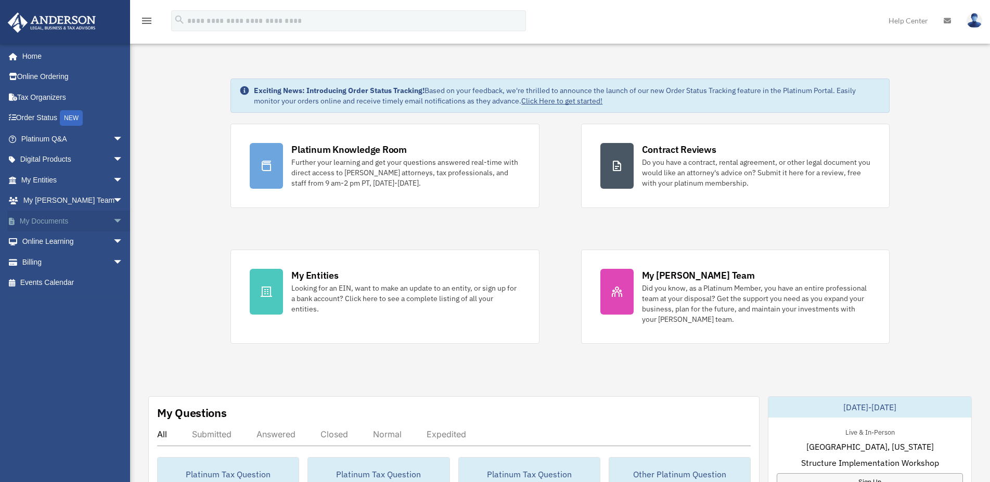
click at [113, 218] on span "arrow_drop_down" at bounding box center [123, 221] width 21 height 21
click at [42, 247] on link "Box" at bounding box center [77, 241] width 124 height 21
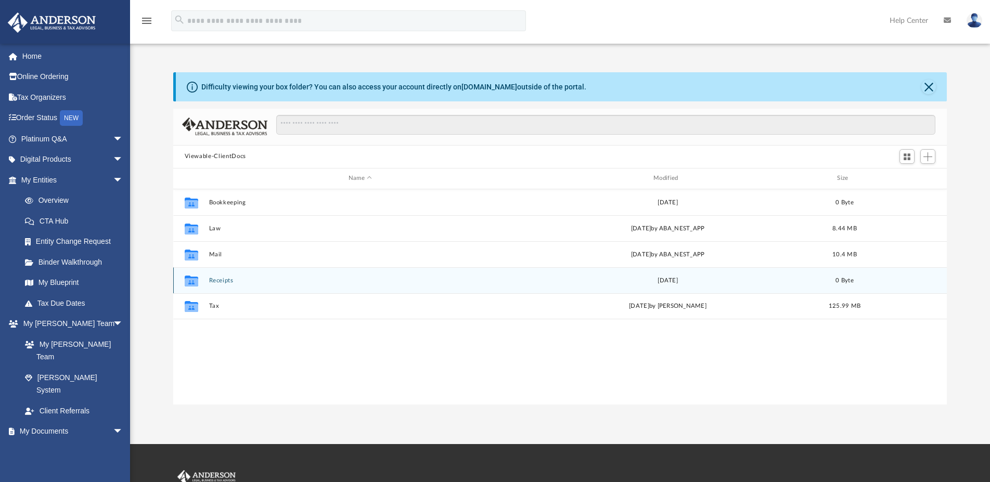
scroll to position [227, 765]
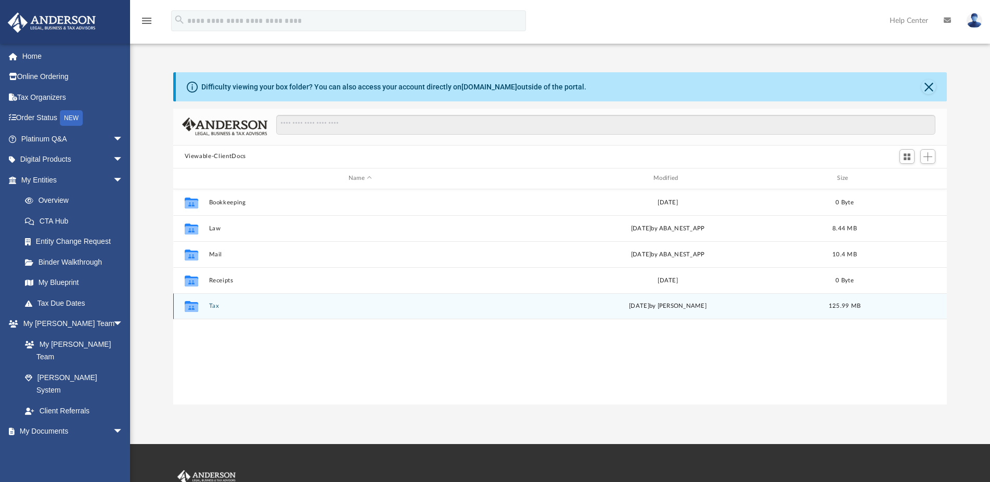
click at [214, 306] on button "Tax" at bounding box center [360, 306] width 303 height 7
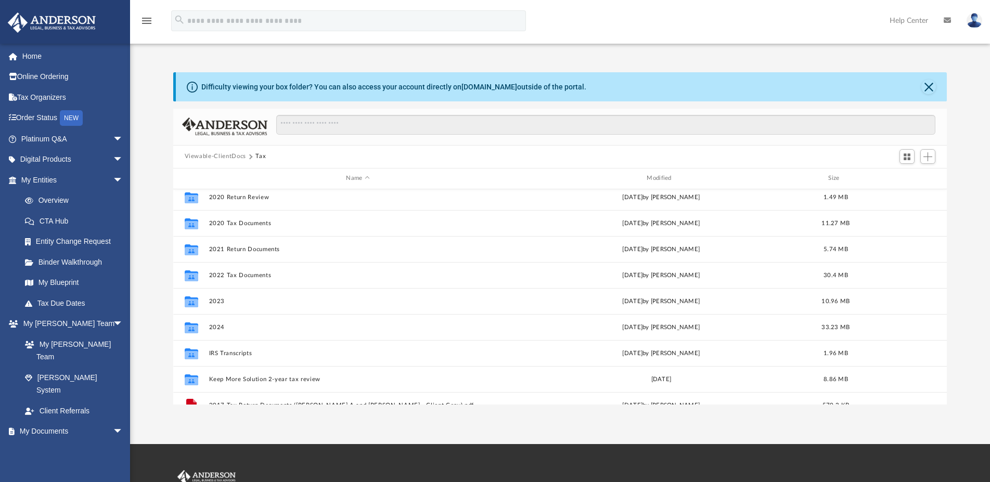
scroll to position [69, 0]
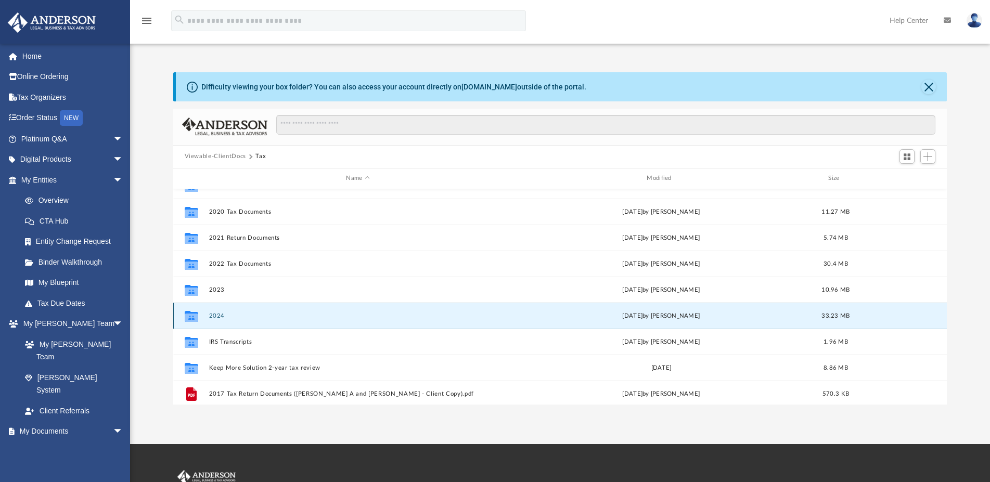
click at [218, 316] on button "2024" at bounding box center [358, 316] width 298 height 7
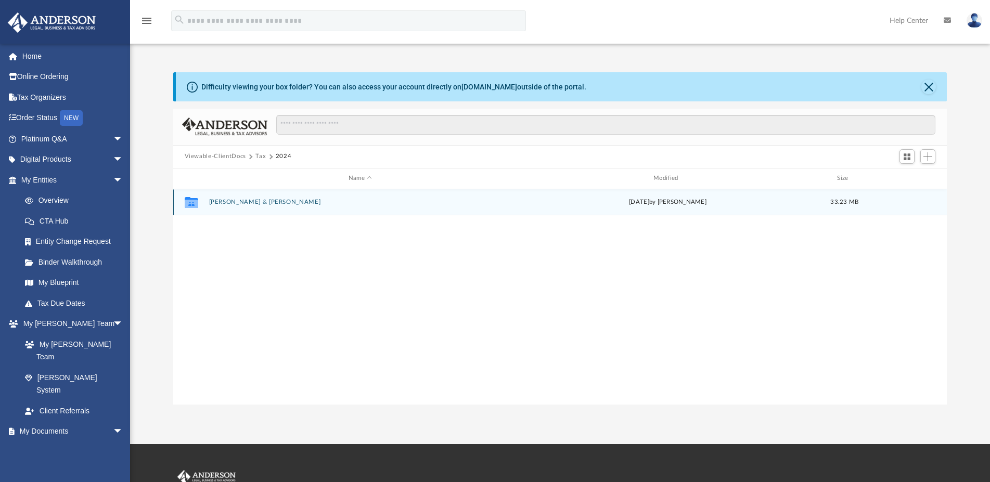
click at [270, 205] on button "[PERSON_NAME] & [PERSON_NAME]" at bounding box center [360, 202] width 303 height 7
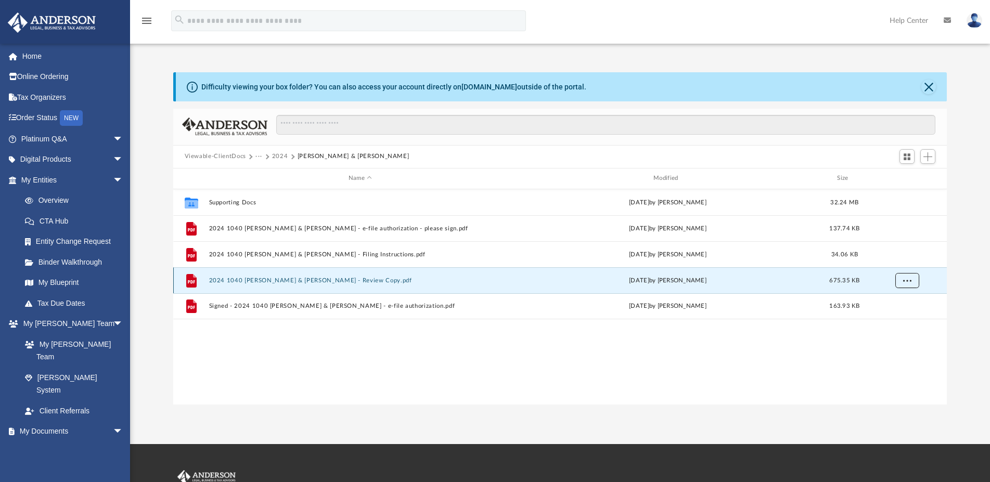
click at [904, 281] on span "More options" at bounding box center [906, 280] width 8 height 6
click at [891, 318] on li "Download" at bounding box center [897, 318] width 30 height 11
click at [281, 155] on button "2024" at bounding box center [280, 156] width 16 height 9
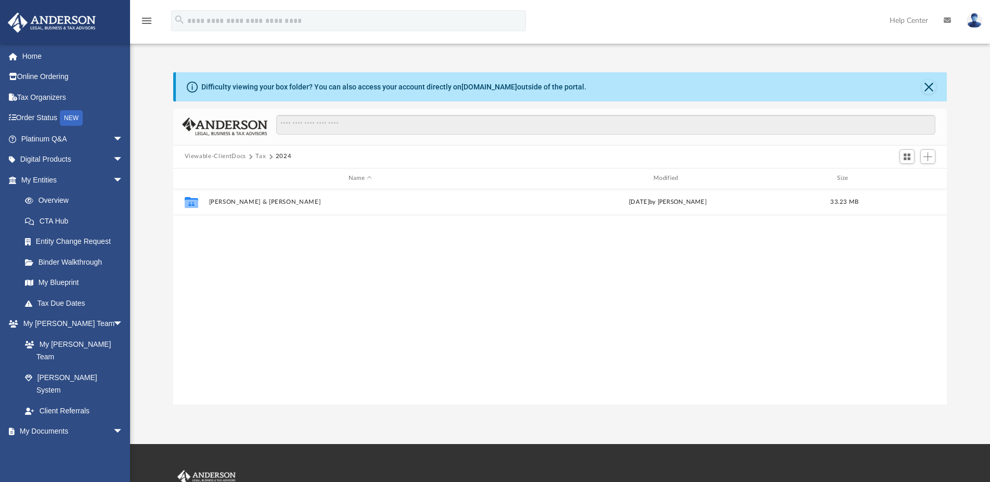
click at [263, 157] on button "Tax" at bounding box center [260, 156] width 10 height 9
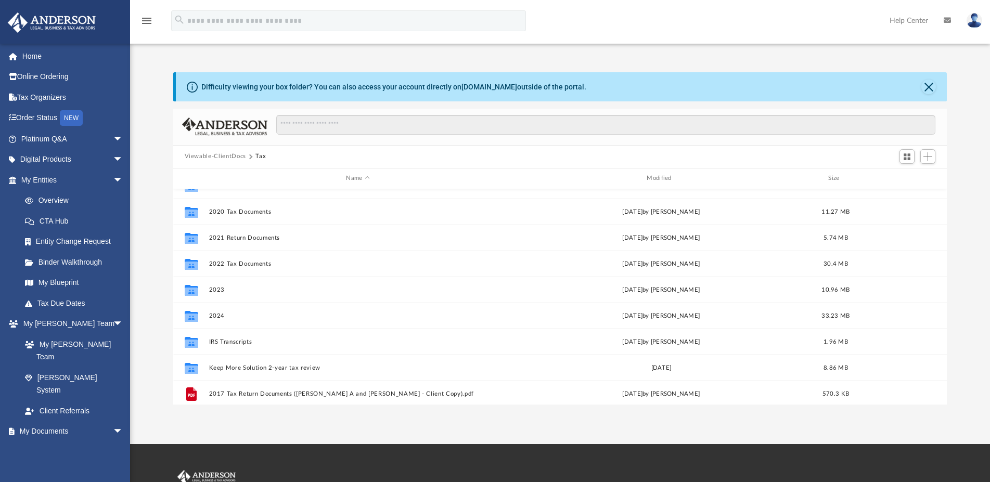
scroll to position [34, 0]
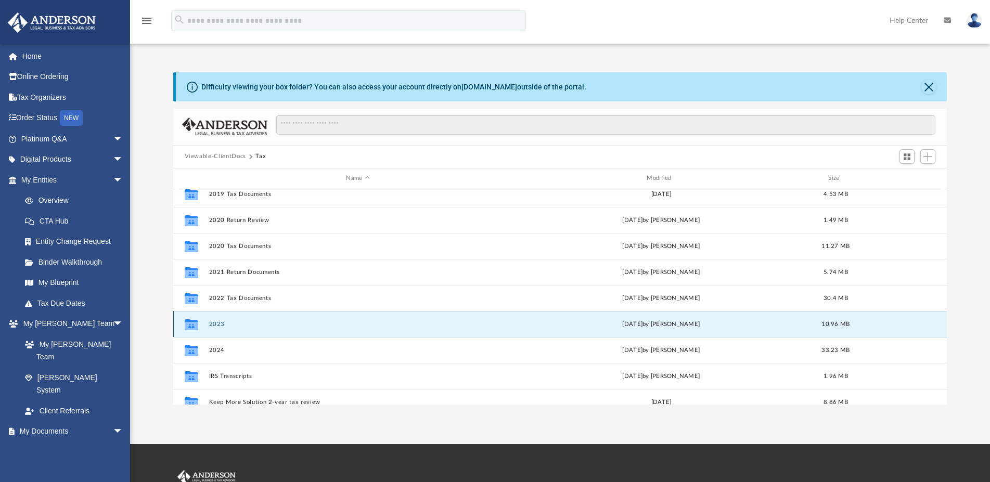
click at [217, 324] on button "2023" at bounding box center [358, 324] width 298 height 7
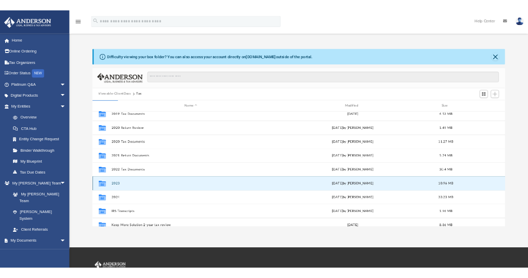
scroll to position [0, 0]
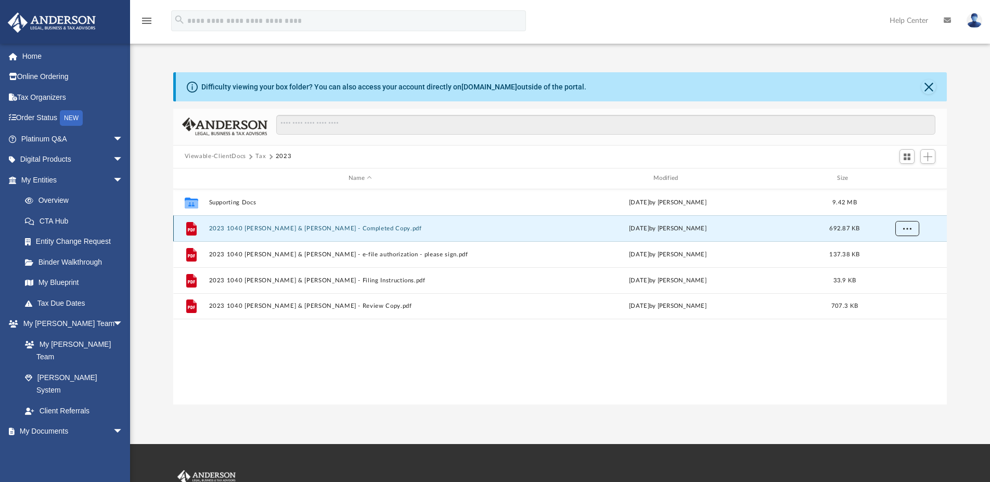
click at [904, 225] on button "More options" at bounding box center [906, 228] width 24 height 16
click at [893, 267] on li "Download" at bounding box center [897, 266] width 30 height 11
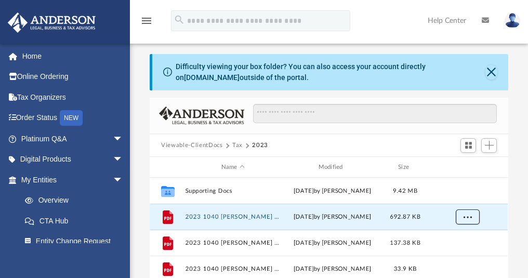
scroll to position [1, 0]
